Goal: Task Accomplishment & Management: Use online tool/utility

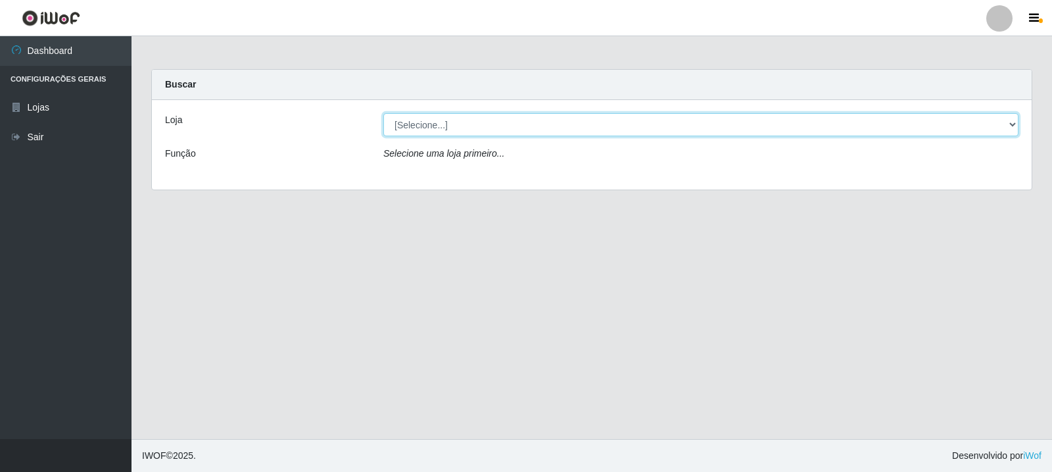
click at [1013, 123] on select "[Selecione...] Rede Compras Supermercados - LOJA 3" at bounding box center [700, 124] width 635 height 23
select select "162"
click at [383, 113] on select "[Selecione...] Rede Compras Supermercados - LOJA 3" at bounding box center [700, 124] width 635 height 23
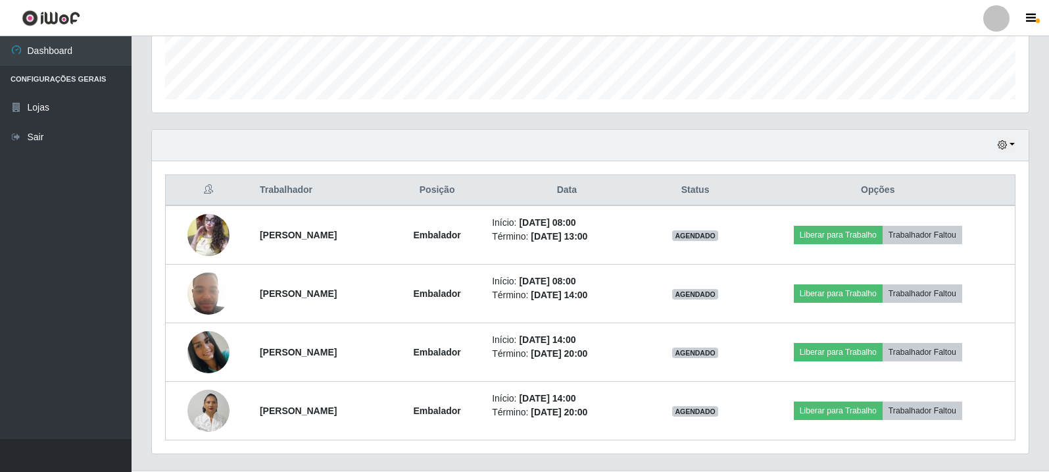
scroll to position [395, 0]
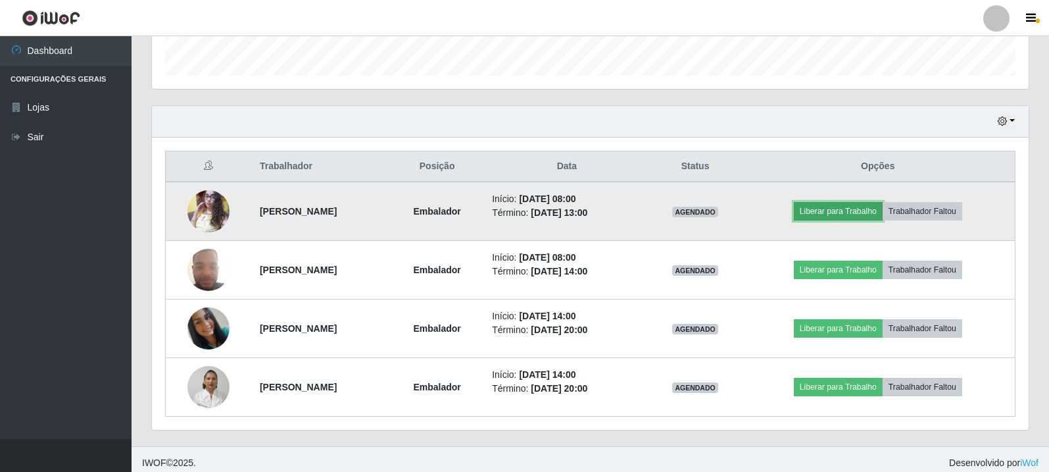
click at [841, 212] on button "Liberar para Trabalho" at bounding box center [838, 211] width 89 height 18
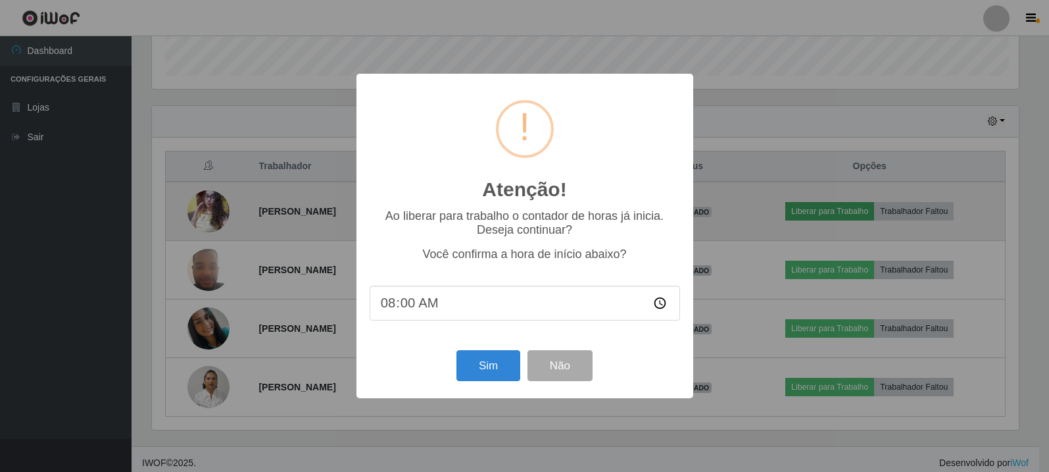
scroll to position [273, 870]
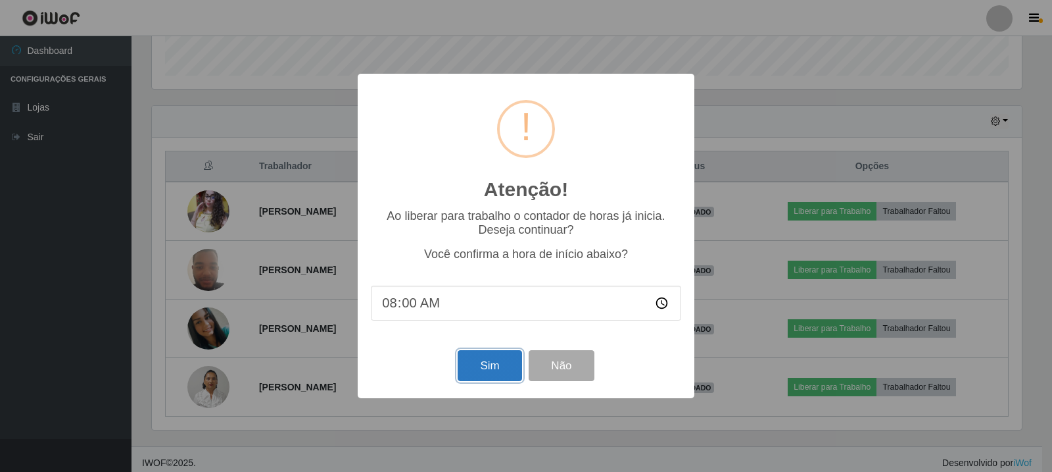
click at [506, 368] on button "Sim" at bounding box center [490, 365] width 64 height 31
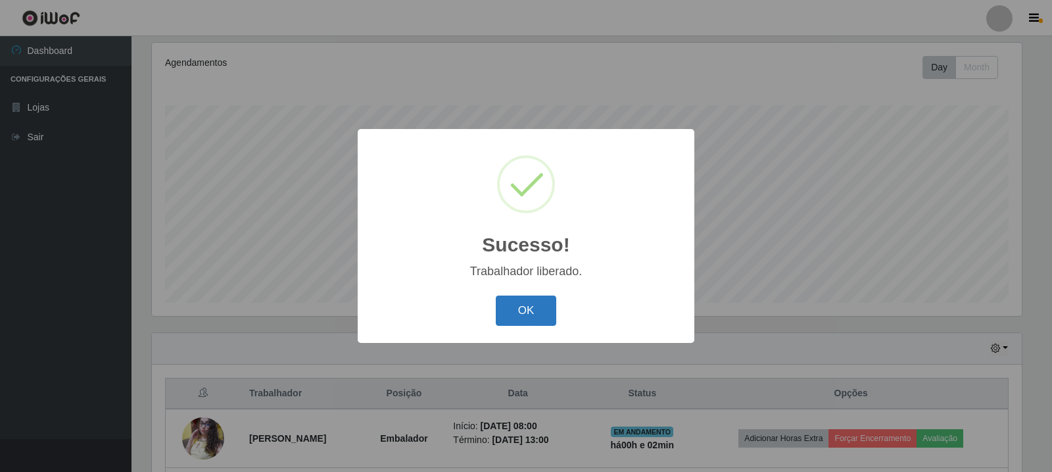
click at [530, 313] on button "OK" at bounding box center [526, 310] width 61 height 31
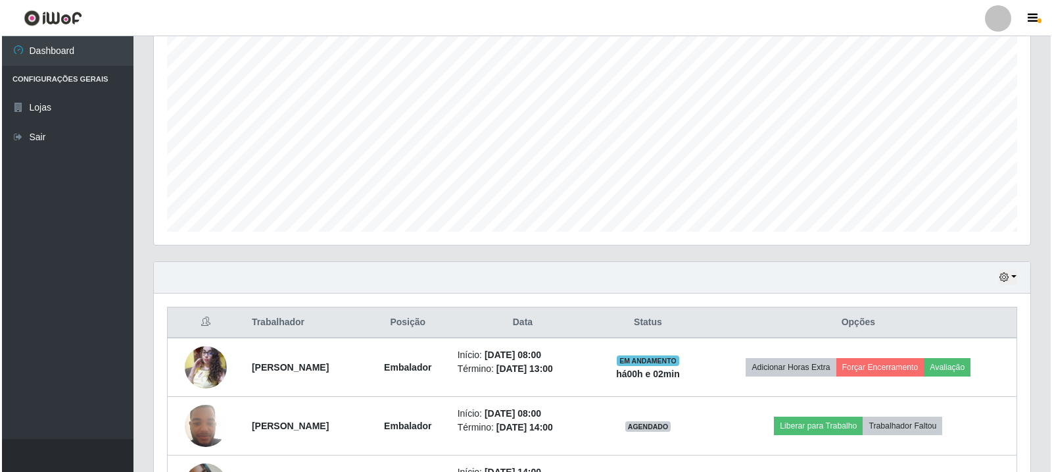
scroll to position [402, 0]
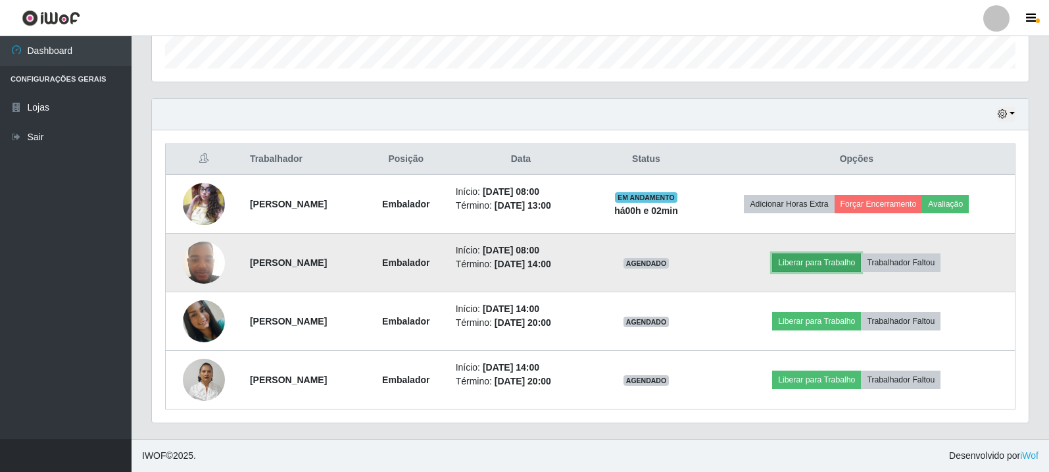
click at [826, 260] on button "Liberar para Trabalho" at bounding box center [816, 262] width 89 height 18
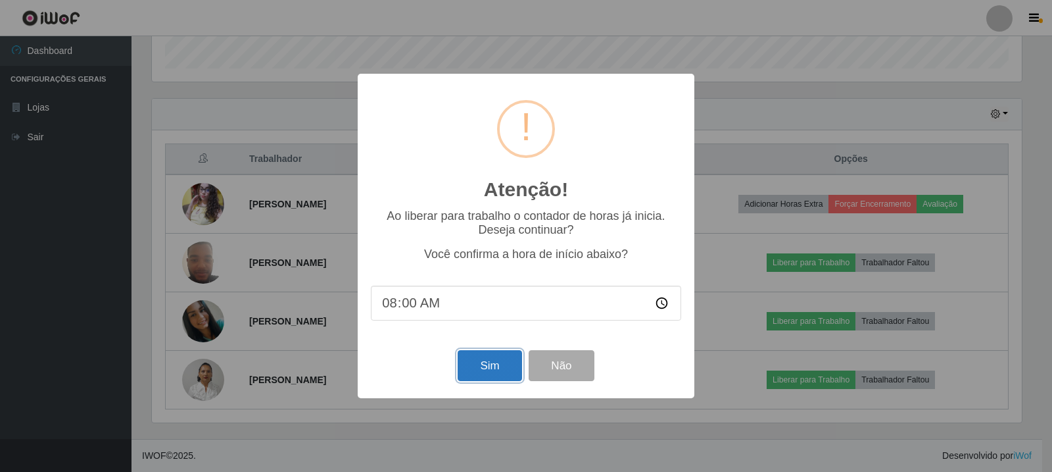
click at [499, 366] on button "Sim" at bounding box center [490, 365] width 64 height 31
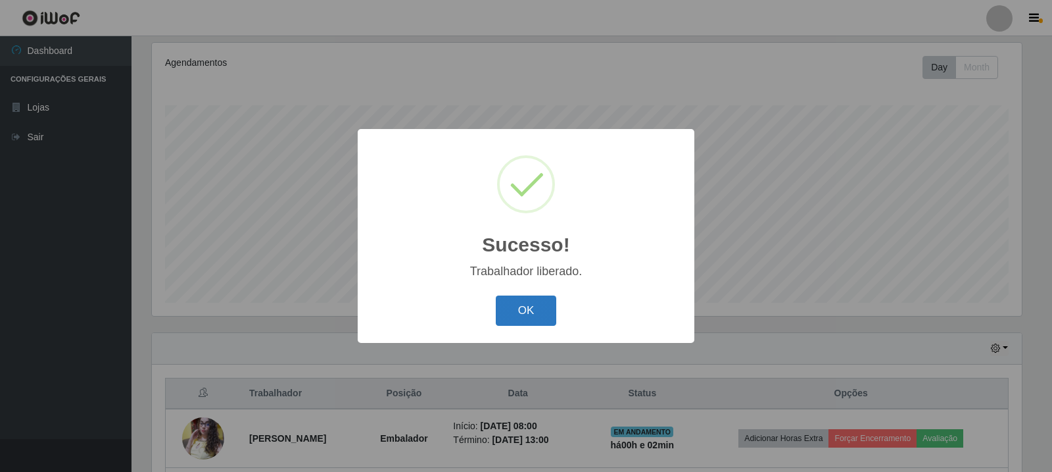
click at [556, 303] on button "OK" at bounding box center [526, 310] width 61 height 31
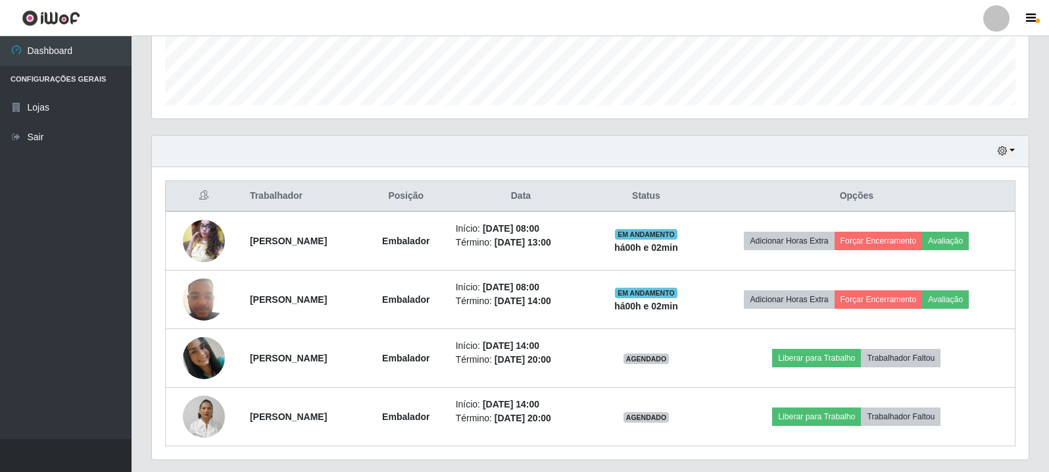
scroll to position [402, 0]
